Goal: Transaction & Acquisition: Purchase product/service

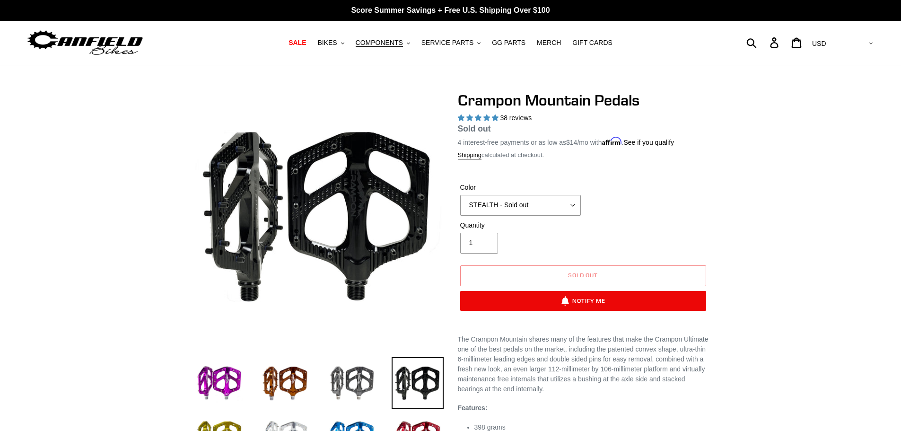
select select "highest-rating"
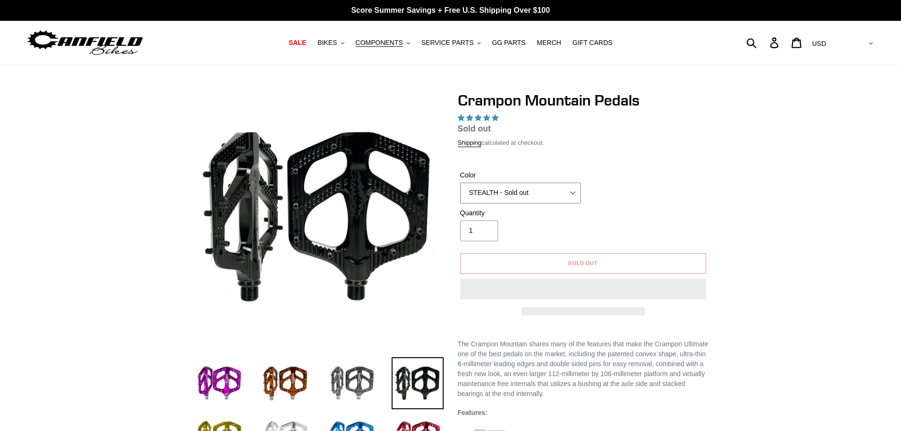
click at [521, 191] on select "GRAY BLACK STEALTH - Sold out POLISHED RED BLUE [GEOGRAPHIC_DATA] ORANGE PNW GR…" at bounding box center [520, 193] width 121 height 21
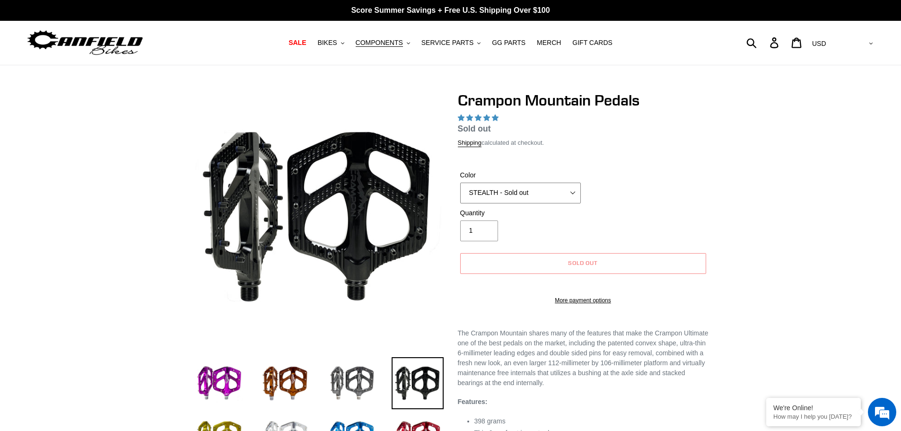
select select "highest-rating"
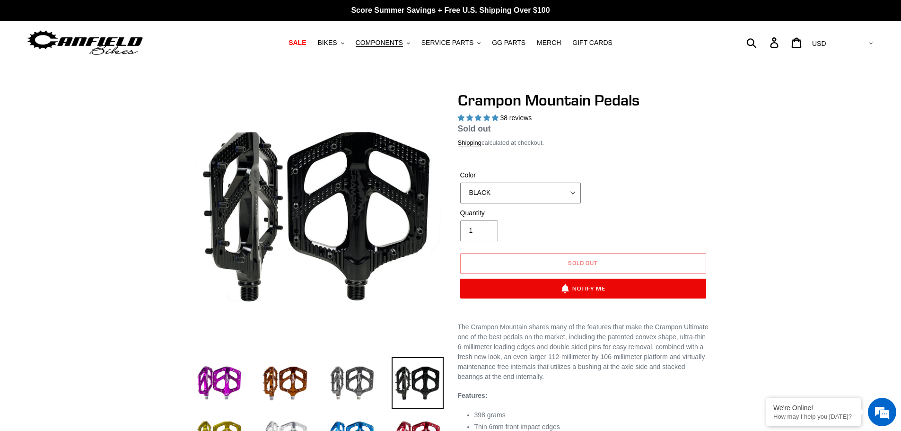
click at [460, 183] on select "GRAY BLACK STEALTH - Sold out POLISHED RED BLUE [GEOGRAPHIC_DATA] ORANGE PNW GR…" at bounding box center [520, 193] width 121 height 21
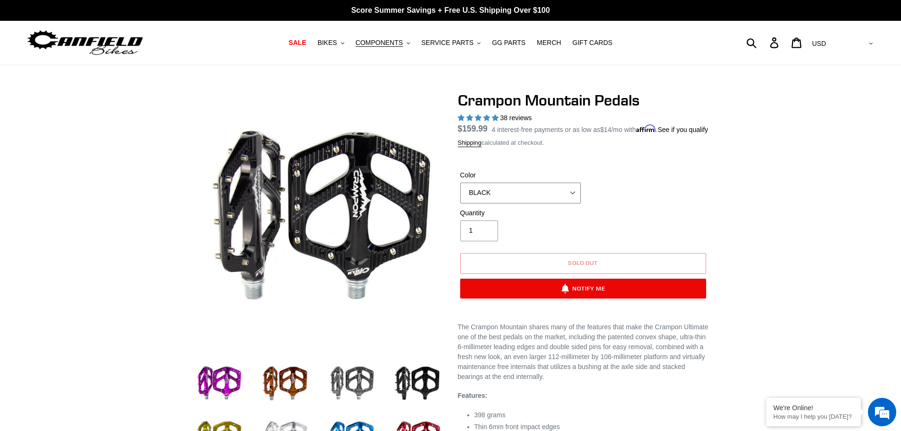
click at [513, 196] on select "GRAY BLACK STEALTH - Sold out POLISHED RED BLUE [GEOGRAPHIC_DATA] ORANGE PNW GR…" at bounding box center [520, 193] width 121 height 21
select select "STEALTH - Sold out"
click at [460, 193] on select "GRAY BLACK STEALTH - Sold out POLISHED RED BLUE [GEOGRAPHIC_DATA] ORANGE PNW GR…" at bounding box center [520, 193] width 121 height 21
